Goal: Check status: Check status

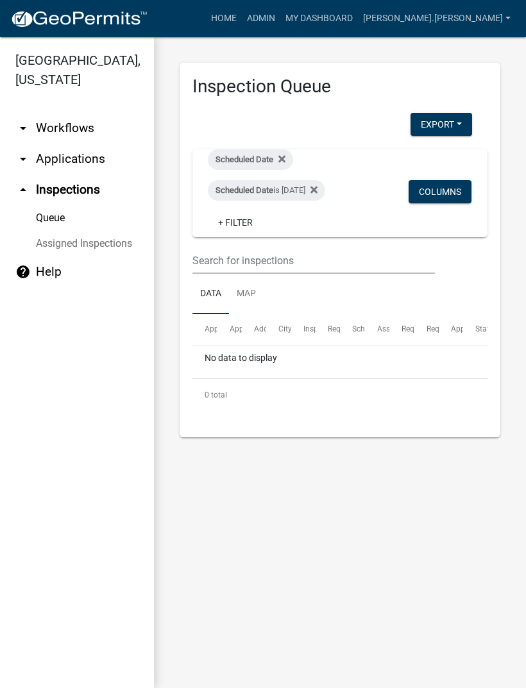
click at [318, 191] on icon at bounding box center [314, 189] width 7 height 7
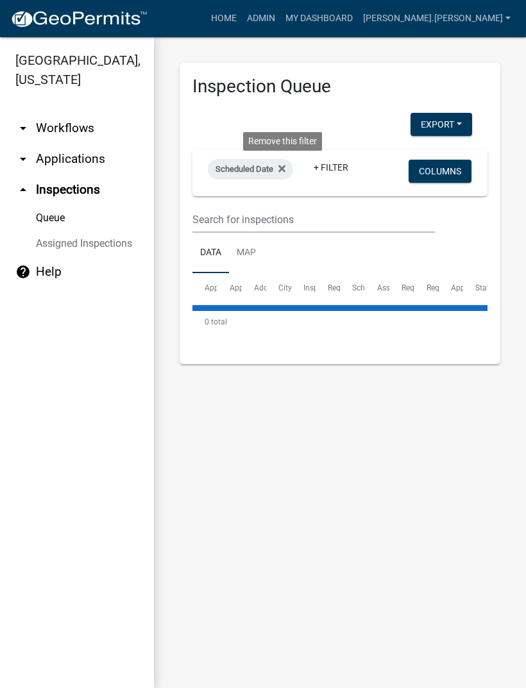
click at [284, 167] on icon at bounding box center [281, 168] width 7 height 7
click at [29, 153] on icon "arrow_drop_down" at bounding box center [22, 158] width 15 height 15
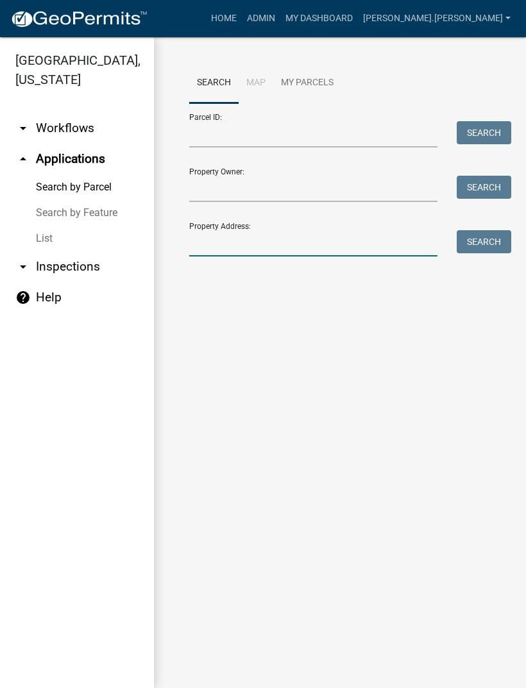
click at [196, 246] on input "Property Address:" at bounding box center [313, 243] width 248 height 26
type input "1267"
click at [475, 243] on button "Search" at bounding box center [484, 241] width 55 height 23
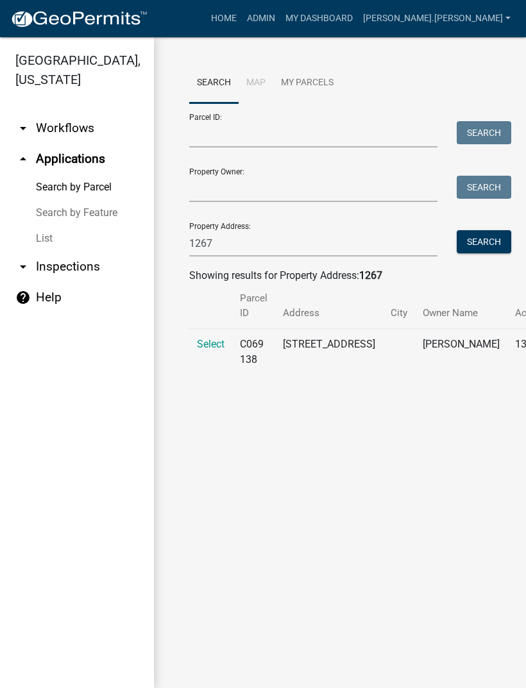
click at [207, 348] on span "Select" at bounding box center [211, 344] width 28 height 12
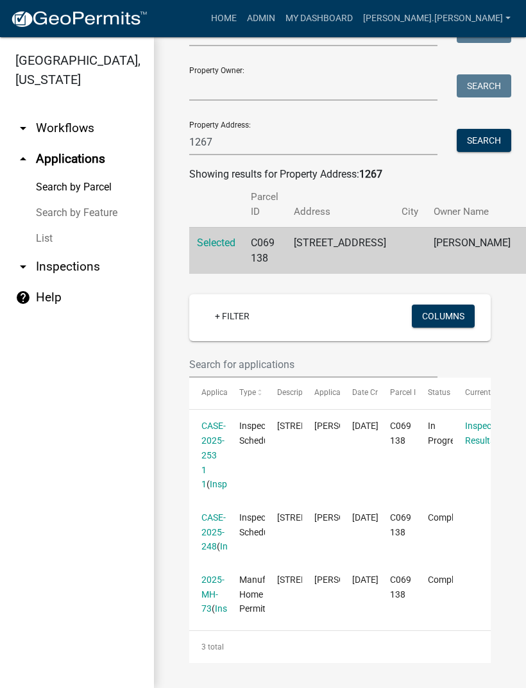
scroll to position [180, 0]
click at [213, 575] on link "2025-MH-73" at bounding box center [212, 595] width 23 height 40
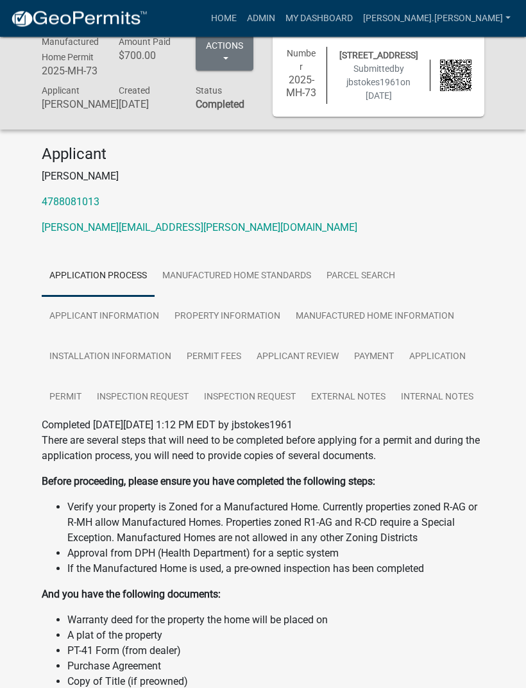
scroll to position [17, 0]
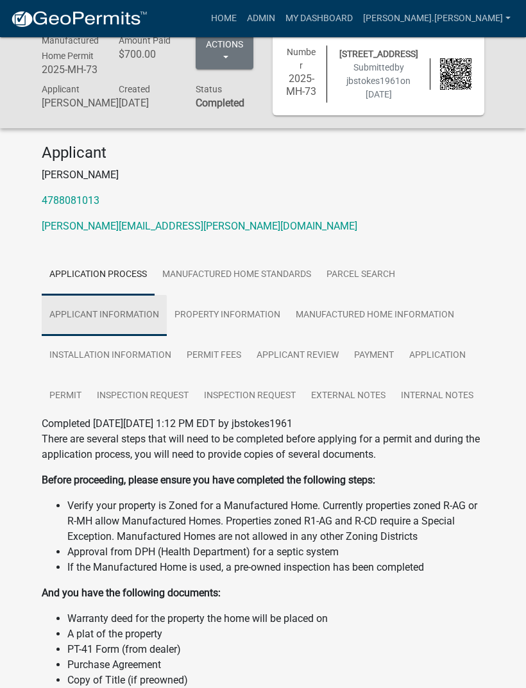
click at [148, 332] on link "Applicant Information" at bounding box center [104, 315] width 125 height 41
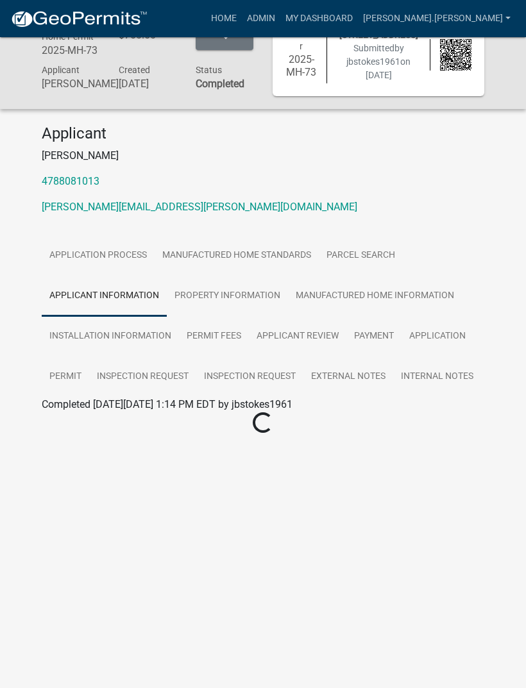
scroll to position [37, 0]
